Goal: Book appointment/travel/reservation

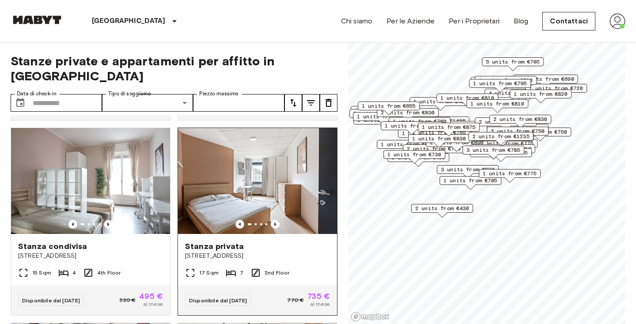
scroll to position [390, 0]
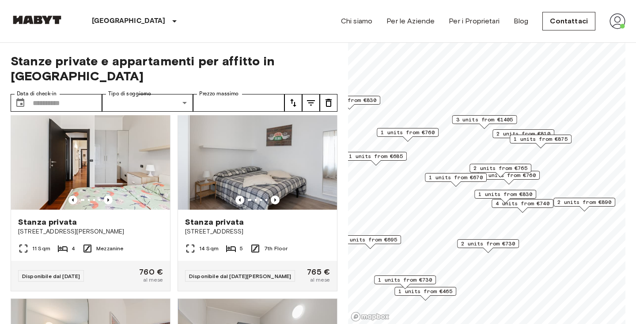
scroll to position [1192, 0]
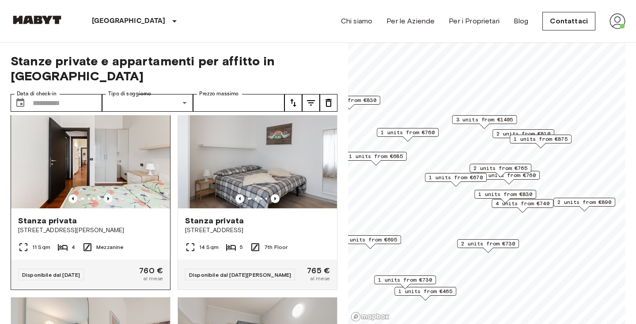
click at [108, 194] on icon "Previous image" at bounding box center [108, 198] width 9 height 9
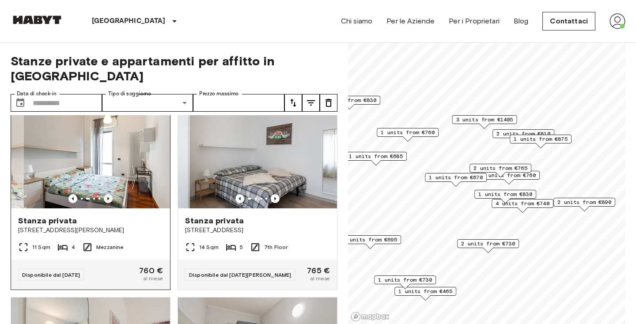
click at [108, 194] on icon "Previous image" at bounding box center [108, 198] width 9 height 9
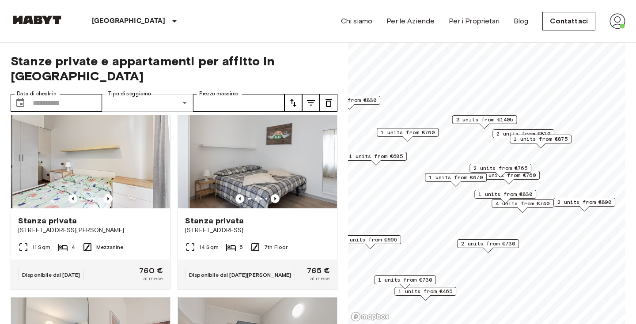
drag, startPoint x: 126, startPoint y: 120, endPoint x: 125, endPoint y: 138, distance: 18.6
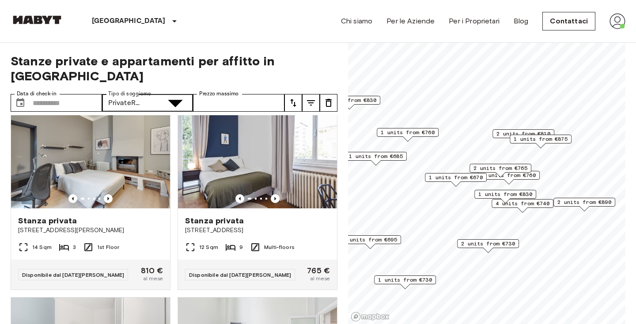
type input "**********"
click at [85, 94] on input "Data di check-in" at bounding box center [67, 103] width 69 height 18
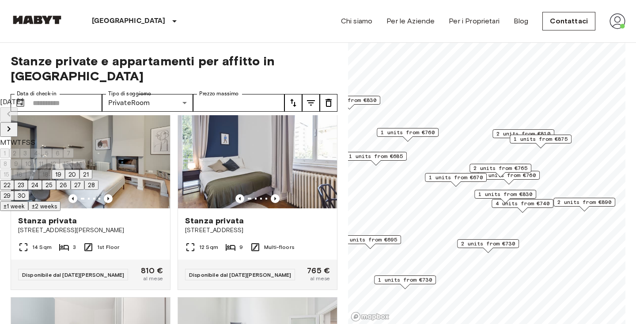
click at [65, 179] on button "19" at bounding box center [58, 175] width 13 height 10
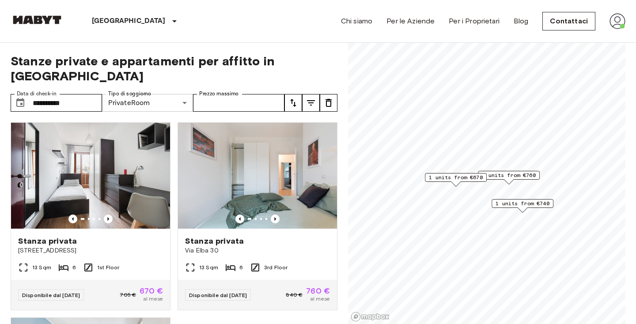
click at [86, 94] on input "**********" at bounding box center [67, 103] width 69 height 18
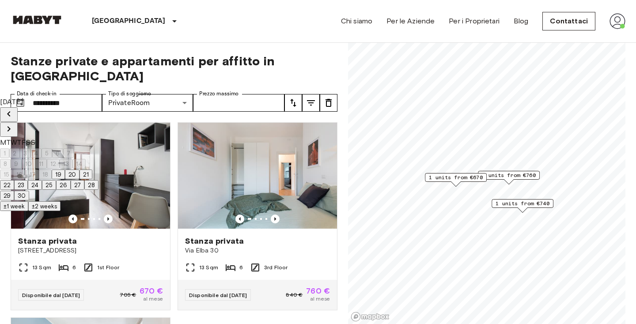
click at [14, 124] on icon "Next month" at bounding box center [9, 129] width 11 height 11
click at [9, 149] on button "1" at bounding box center [4, 154] width 9 height 10
type input "**********"
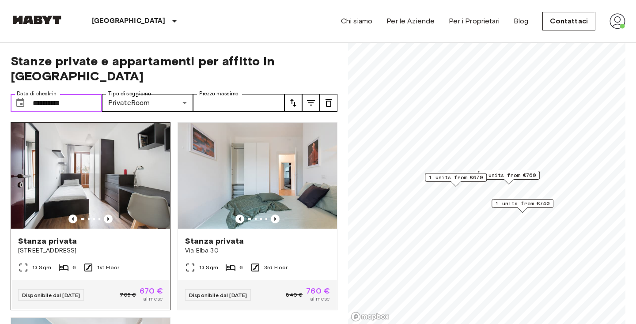
click at [139, 196] on img at bounding box center [90, 176] width 159 height 106
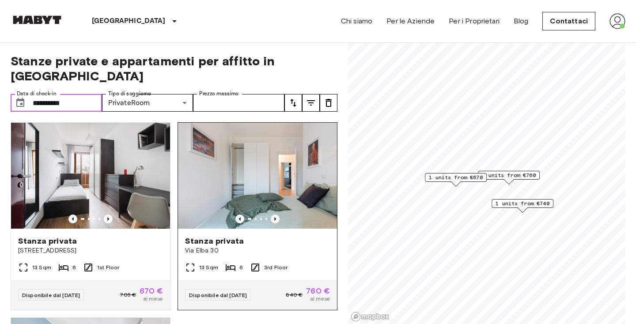
click at [233, 210] on img at bounding box center [257, 176] width 159 height 106
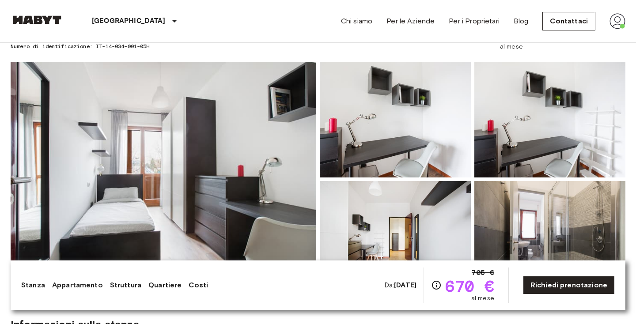
scroll to position [62, 0]
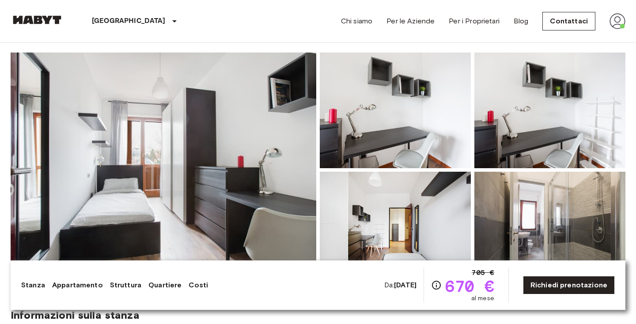
click at [309, 190] on img at bounding box center [164, 170] width 306 height 235
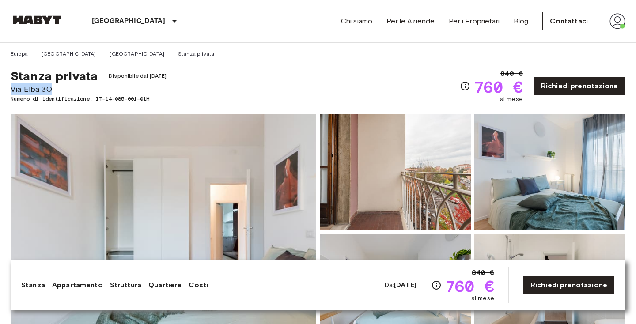
drag, startPoint x: 11, startPoint y: 90, endPoint x: 59, endPoint y: 89, distance: 48.2
click at [59, 89] on span "Via Elba 30" at bounding box center [91, 89] width 160 height 11
copy span "Via Elba 30"
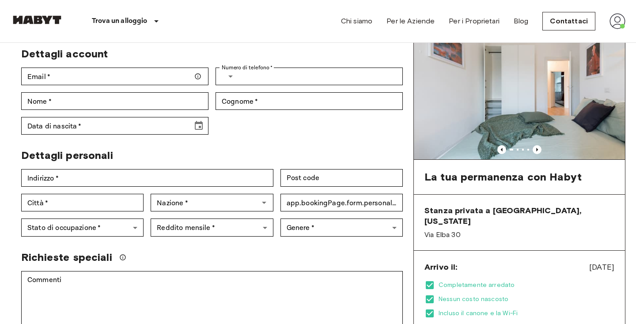
scroll to position [50, 0]
